Goal: Information Seeking & Learning: Learn about a topic

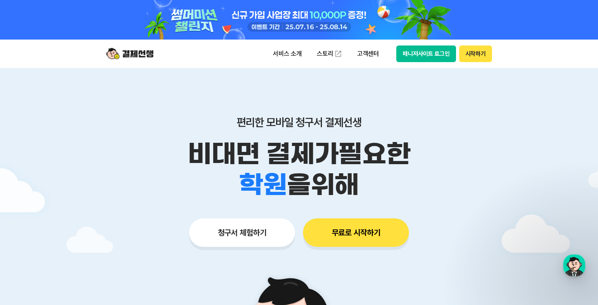
click at [432, 53] on button "매니저사이트 로그인" at bounding box center [427, 54] width 60 height 17
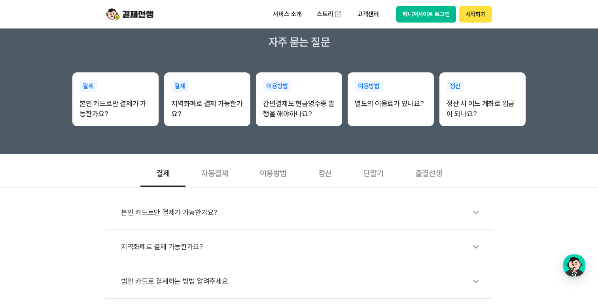
scroll to position [142, 0]
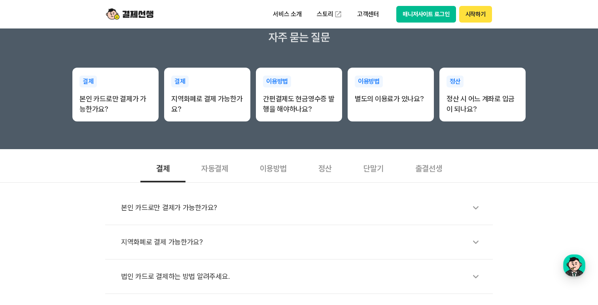
click at [226, 165] on div "자동결제" at bounding box center [215, 167] width 59 height 29
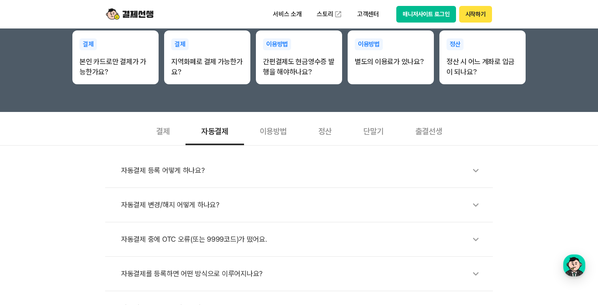
scroll to position [188, 0]
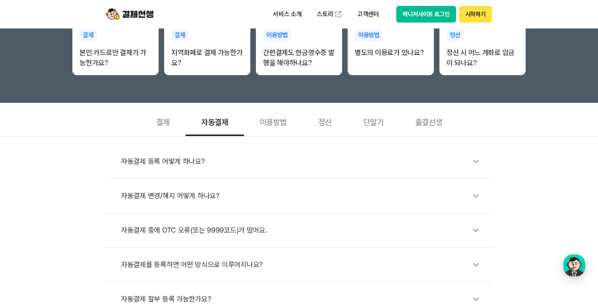
click at [315, 122] on div "정산" at bounding box center [325, 121] width 45 height 29
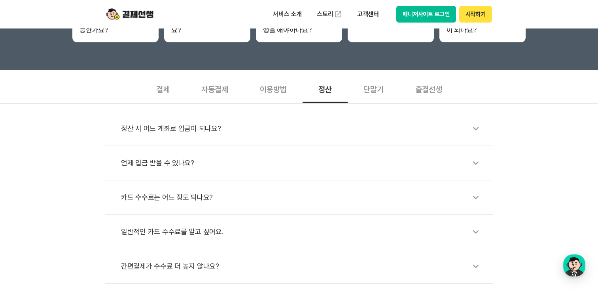
scroll to position [226, 0]
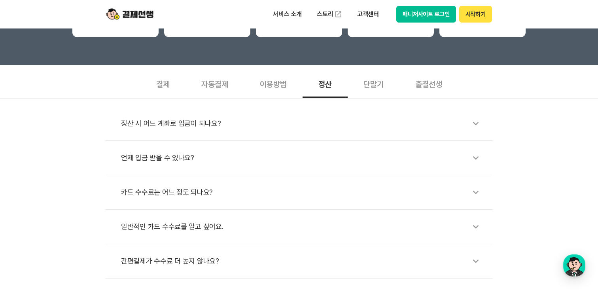
click at [231, 187] on div "카드 수수료는 어느 정도 되나요?" at bounding box center [303, 192] width 364 height 18
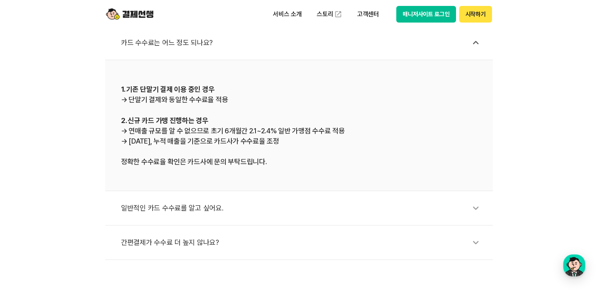
scroll to position [379, 0]
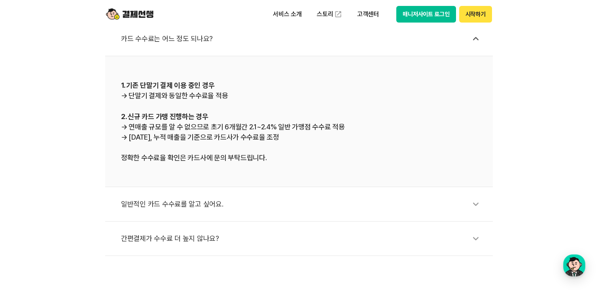
click at [231, 205] on div "일반적인 카드 수수료를 알고 싶어요." at bounding box center [303, 204] width 364 height 18
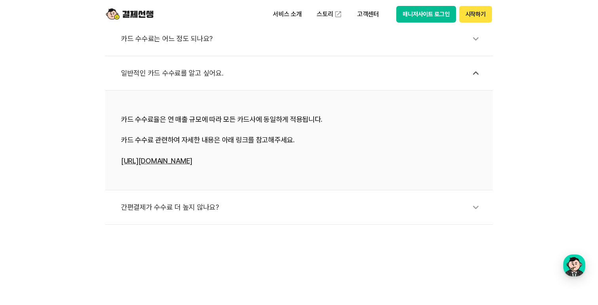
click at [175, 163] on link "https://bit.ly/4h9rI8c" at bounding box center [156, 161] width 71 height 8
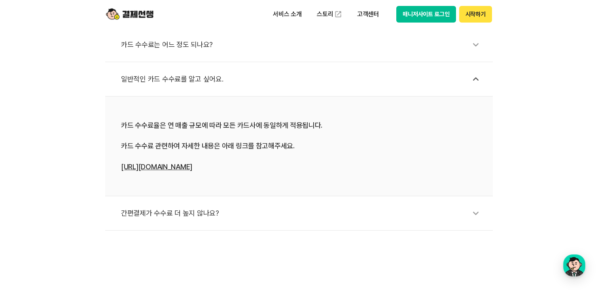
click at [226, 207] on div "간편결제가 수수료 더 높지 않나요?" at bounding box center [303, 213] width 364 height 18
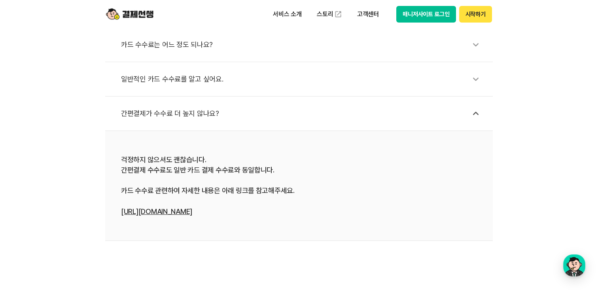
click at [173, 212] on link "https://bit.ly/4h9rI8c" at bounding box center [156, 211] width 71 height 8
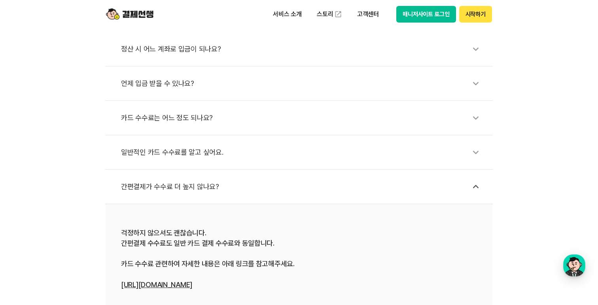
scroll to position [295, 0]
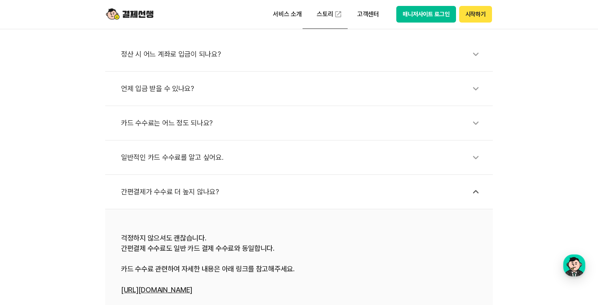
click at [195, 119] on div "카드 수수료는 어느 정도 되나요?" at bounding box center [303, 123] width 364 height 18
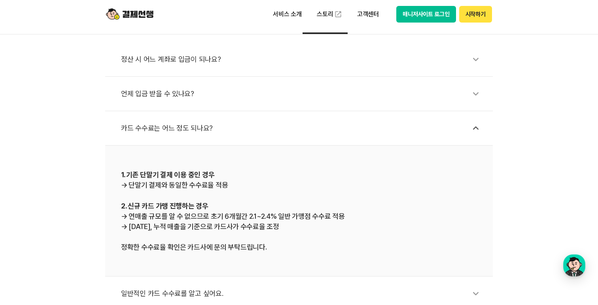
scroll to position [287, 0]
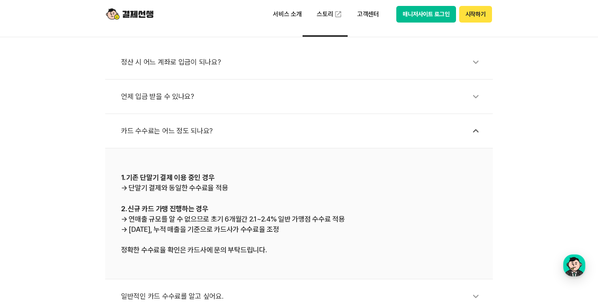
click at [166, 95] on div "언제 입금 받을 수 있나요?" at bounding box center [303, 96] width 364 height 18
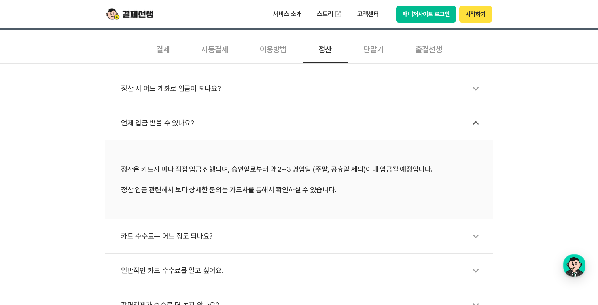
scroll to position [251, 0]
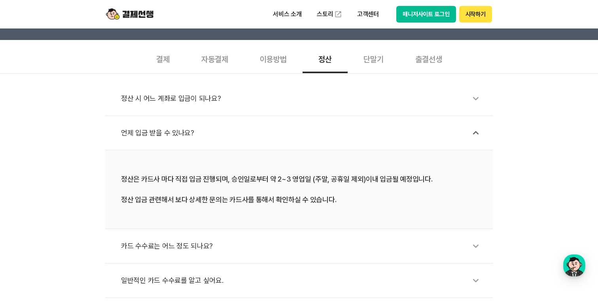
click at [279, 60] on div "이용방법" at bounding box center [273, 58] width 59 height 29
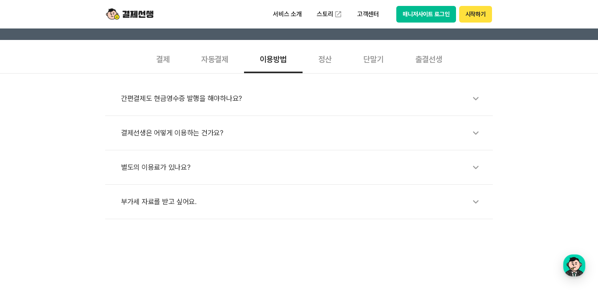
click at [230, 158] on li "별도의 이용료가 있나요?" at bounding box center [299, 167] width 388 height 34
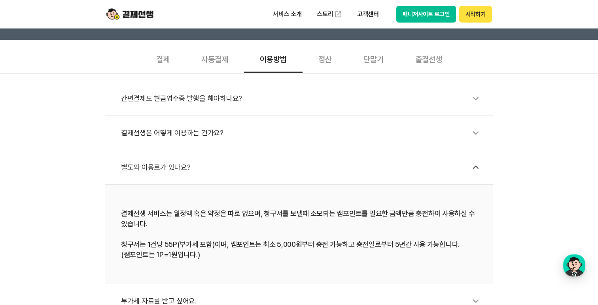
click at [222, 56] on div "자동결제" at bounding box center [215, 58] width 59 height 29
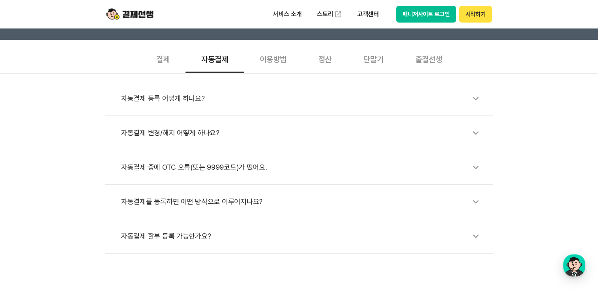
click at [162, 56] on div "결제" at bounding box center [162, 58] width 45 height 29
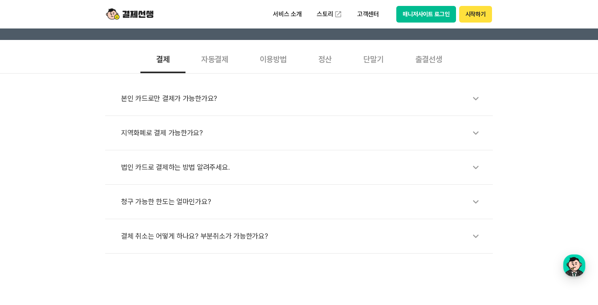
click at [184, 137] on div "지역화폐로 결제 가능한가요?" at bounding box center [303, 133] width 364 height 18
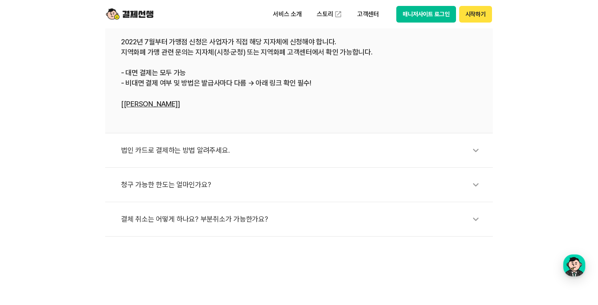
scroll to position [393, 0]
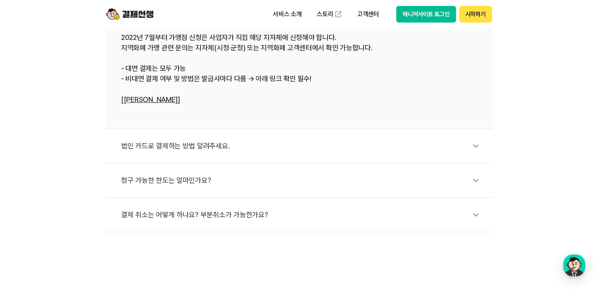
click at [218, 207] on div "결체 취소는 어떻게 하나요? 부분취소가 가능한가요?" at bounding box center [303, 215] width 364 height 18
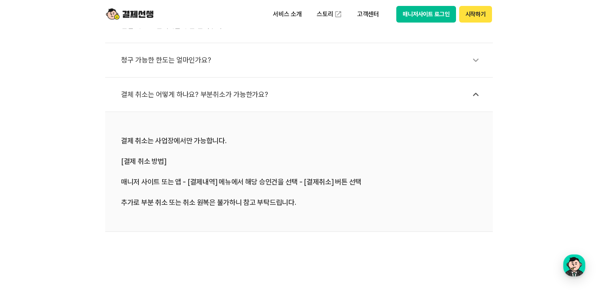
scroll to position [409, 0]
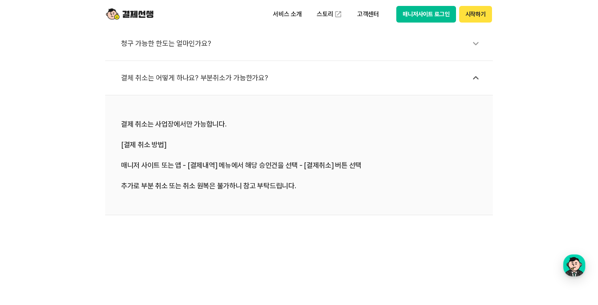
click at [228, 167] on div "결제 취소는 사업장에서만 가능합니다. [결제 취소 방법] 매니저 사이트 또는 앱 - [결제내역] 메뉴에서 해당 승인건을 선택 - [결제취소] …" at bounding box center [299, 155] width 356 height 72
